Goal: Information Seeking & Learning: Learn about a topic

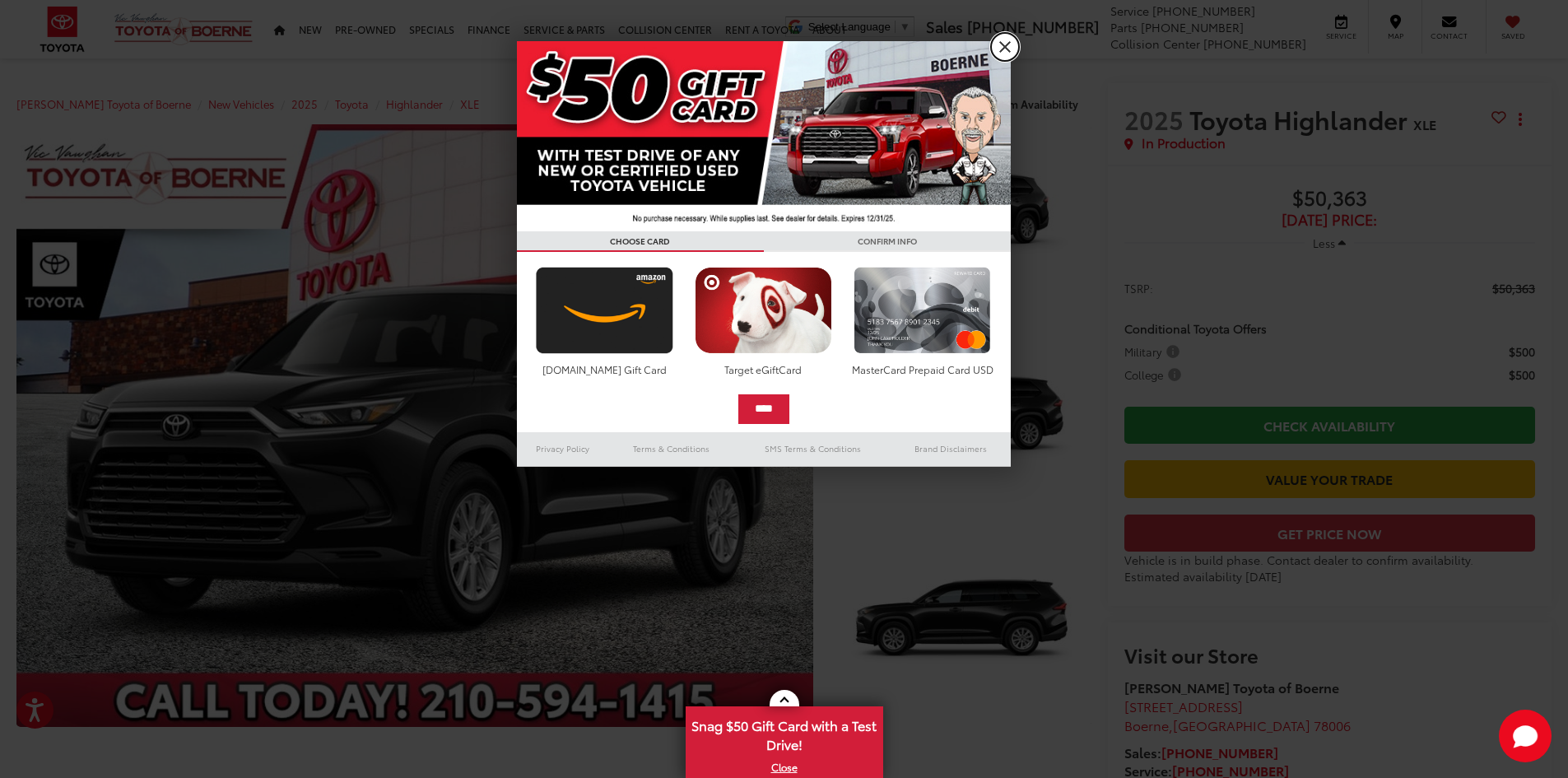
click at [999, 52] on link "X" at bounding box center [1005, 47] width 28 height 28
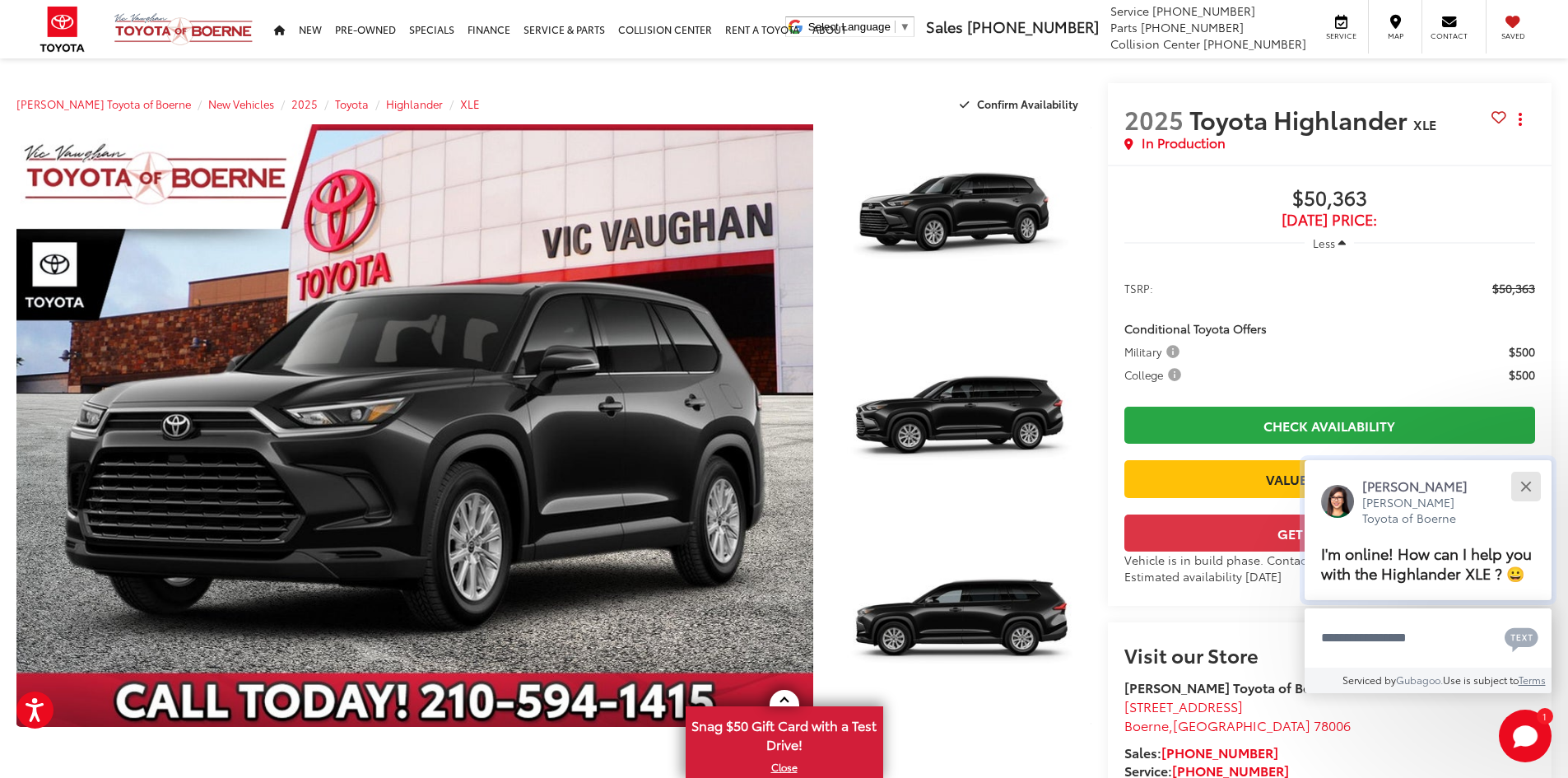
click at [1520, 482] on div "Close" at bounding box center [1525, 486] width 10 height 10
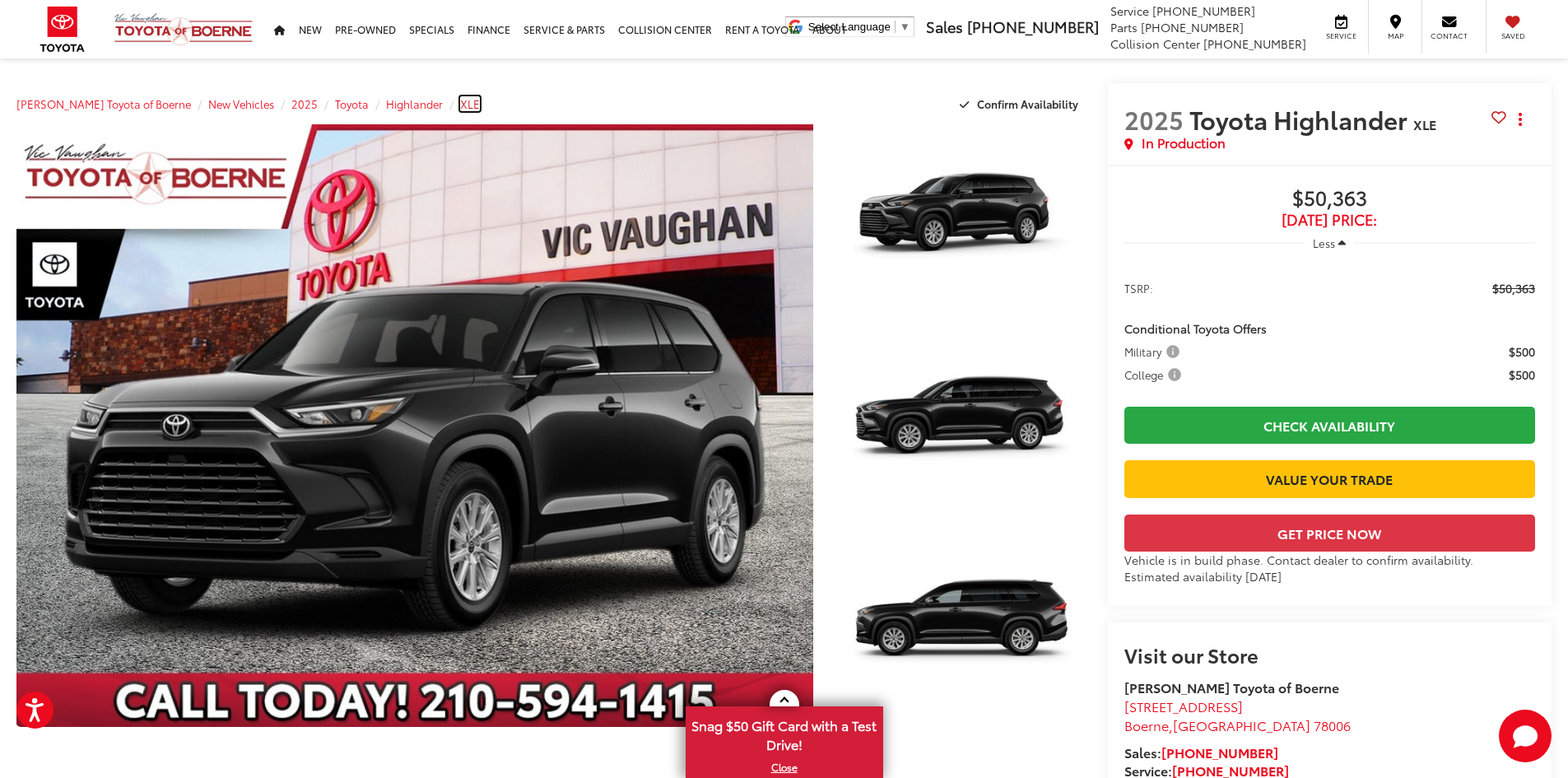
click at [460, 104] on span "XLE" at bounding box center [470, 104] width 20 height 15
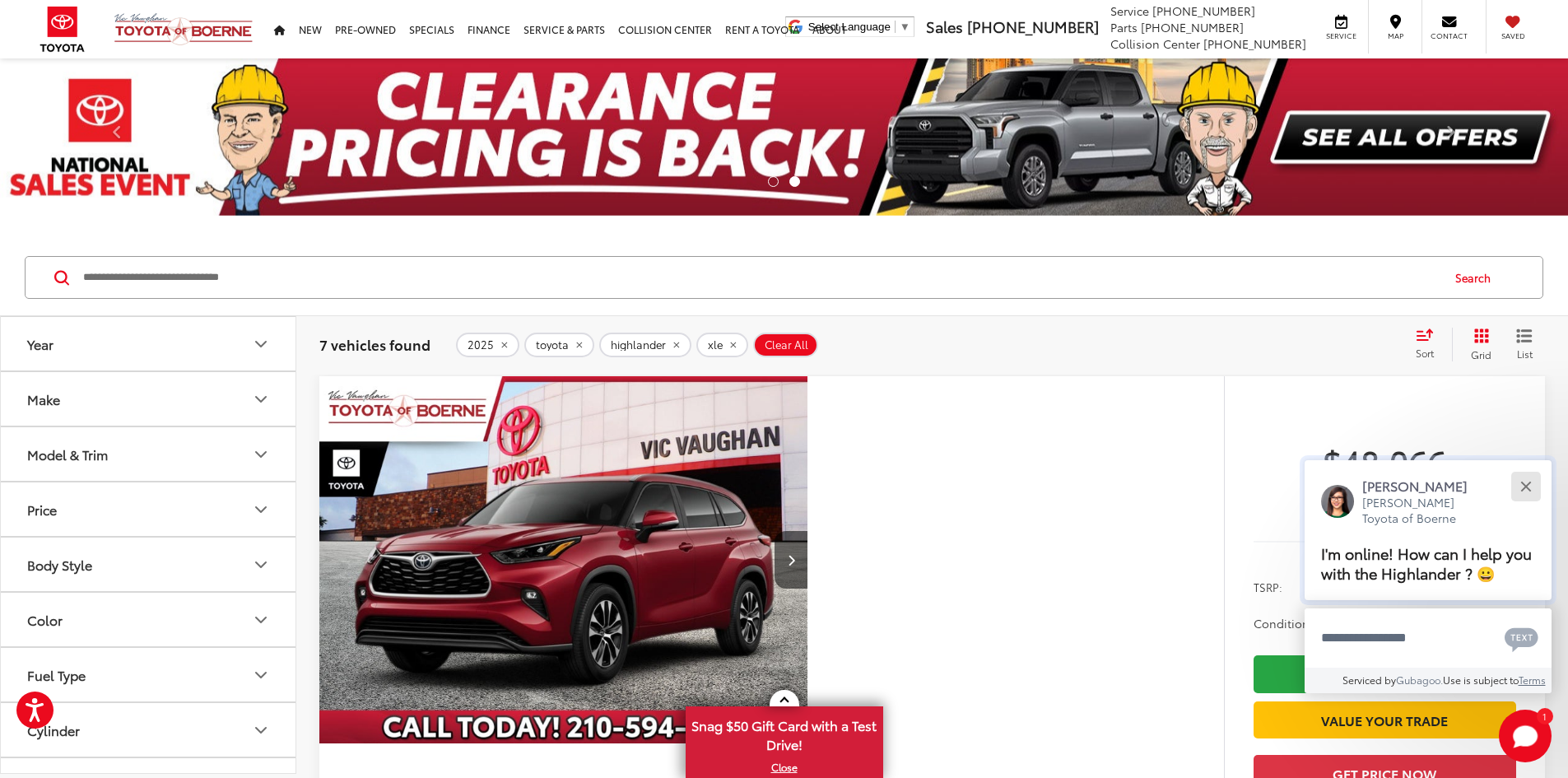
click at [1523, 476] on button "Close" at bounding box center [1526, 486] width 36 height 36
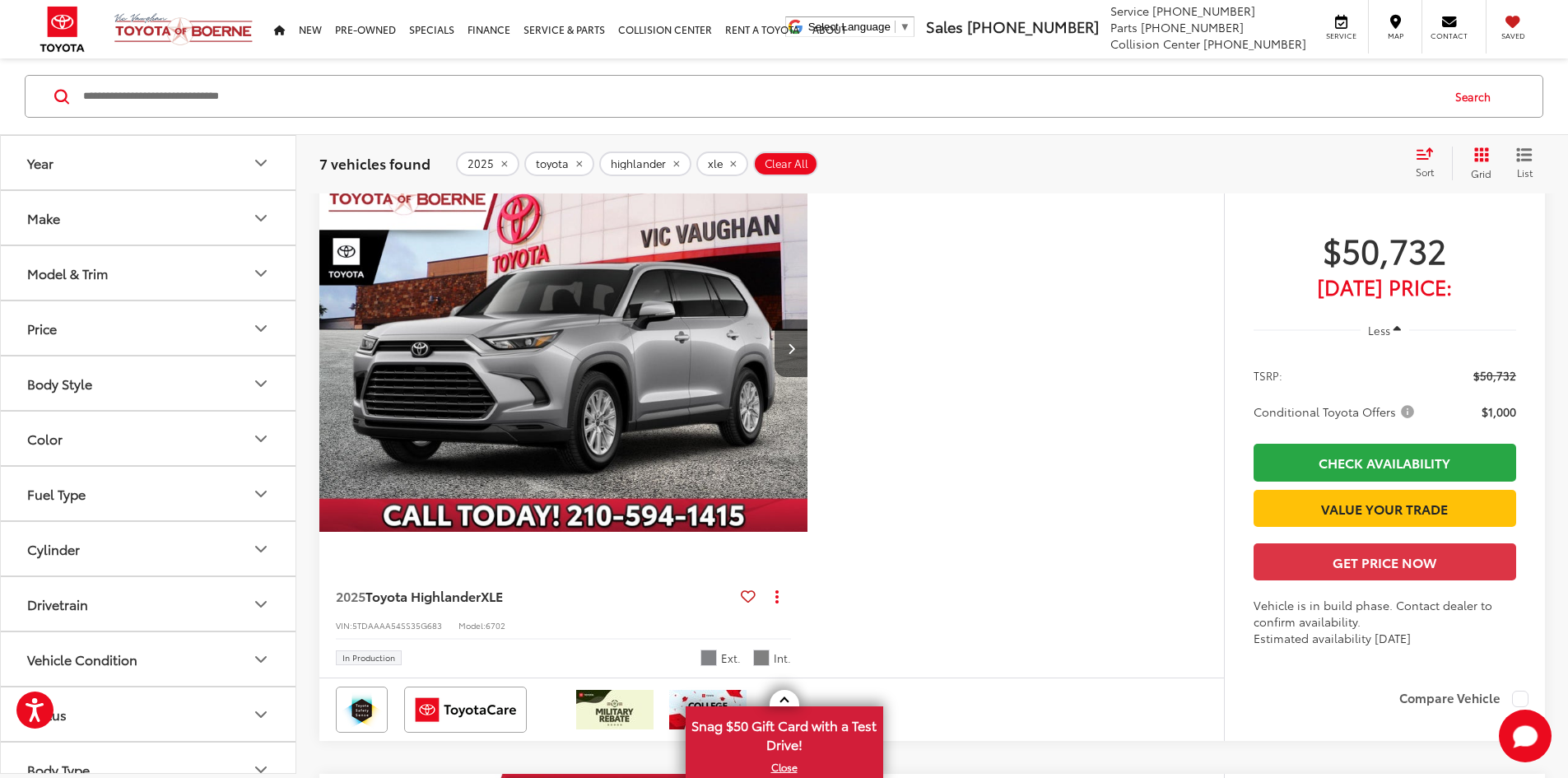
scroll to position [1098, 0]
